Goal: Transaction & Acquisition: Purchase product/service

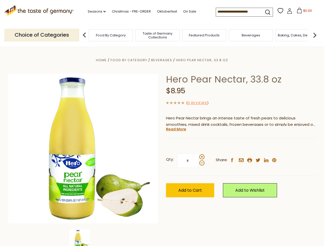
click at [162, 123] on div "Home Food By Category [GEOGRAPHIC_DATA] Hero Pear Nectar, 33.8 oz Hero Pear Nec…" at bounding box center [162, 156] width 316 height 198
click at [95, 12] on link "Seasons dropdown_arrow" at bounding box center [97, 12] width 18 height 6
click at [303, 12] on span "$0.00" at bounding box center [307, 10] width 9 height 4
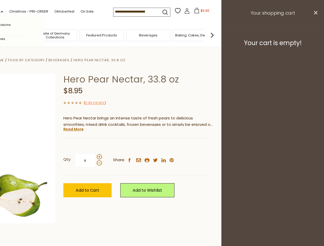
click at [43, 35] on div "All Seasons Recipes Game Day [DATE] [DATE] [DATE][PERSON_NAME] [DATE] Springfes…" at bounding box center [14, 123] width 58 height 218
click at [315, 35] on footer "Your cart is empty!" at bounding box center [272, 42] width 103 height 33
click at [162, 147] on div "Qty: * Share: facebook email printer twitter linkedin pinterest" at bounding box center [138, 161] width 150 height 30
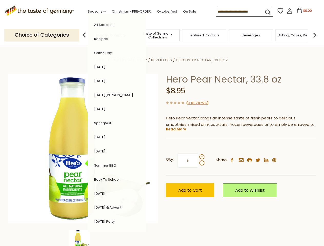
click at [83, 238] on div "Home Food By Category [GEOGRAPHIC_DATA] Hero Pear Nectar, 33.8 oz Hero Pear Nec…" at bounding box center [162, 156] width 316 height 198
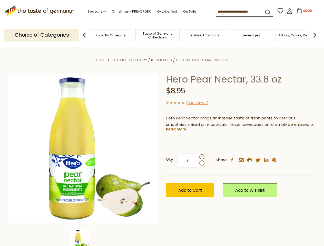
click at [83, 238] on img at bounding box center [79, 240] width 21 height 21
click at [176, 129] on link "Read More" at bounding box center [176, 129] width 20 height 5
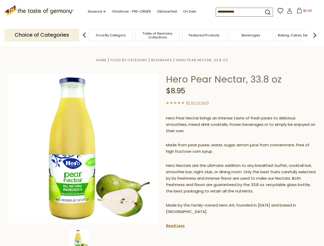
click at [202, 163] on p "Hero Nectars are the ultimate addition to any breakfast buffet, cocktail bar, s…" at bounding box center [241, 179] width 150 height 32
